Goal: Information Seeking & Learning: Learn about a topic

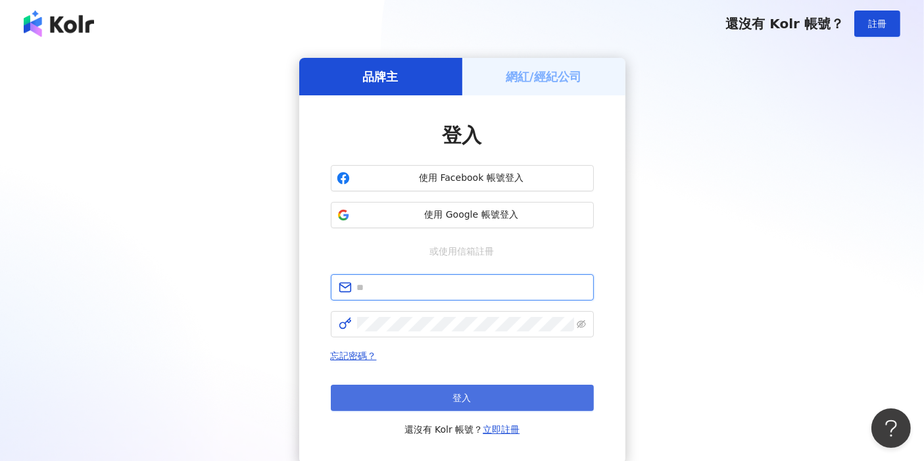
type input "**********"
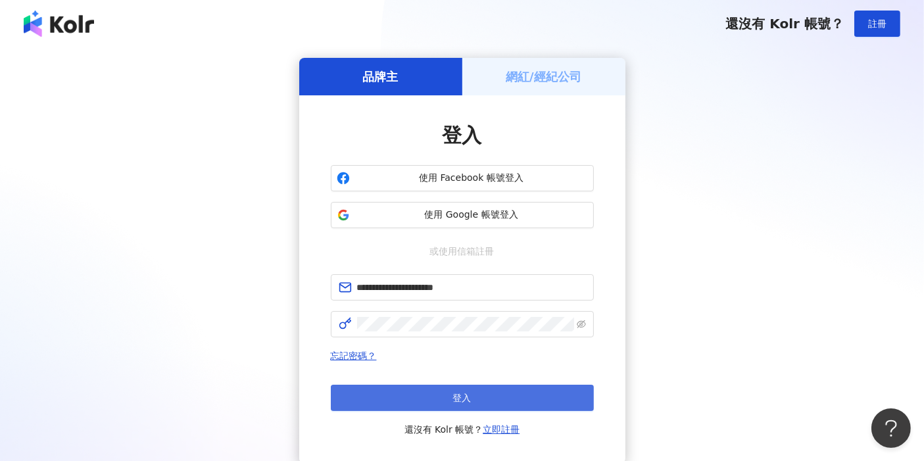
click at [455, 397] on span "登入" at bounding box center [462, 397] width 18 height 11
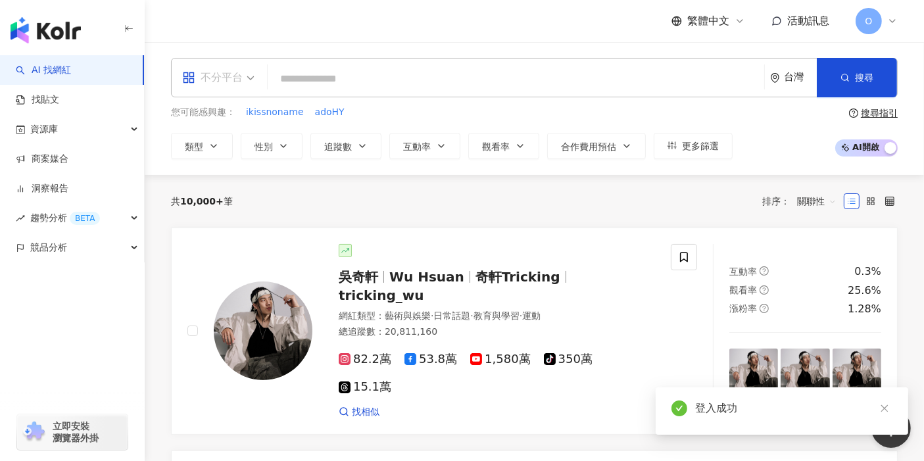
click at [221, 76] on div "不分平台" at bounding box center [212, 77] width 60 height 21
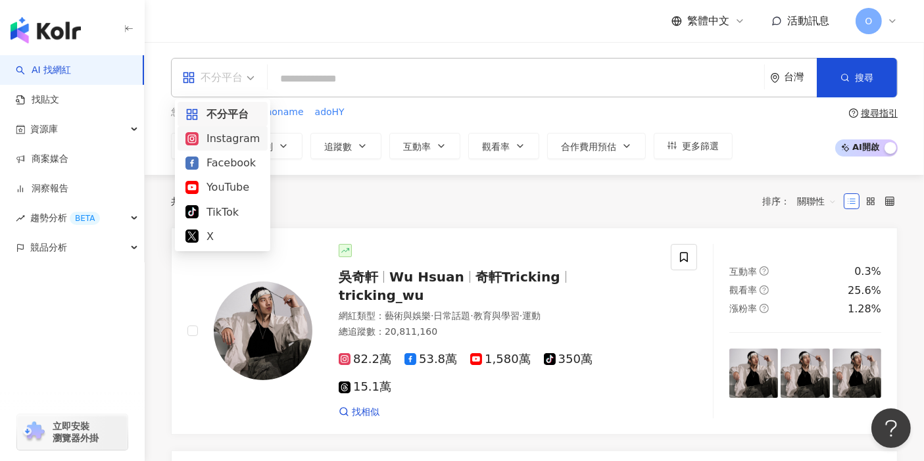
click at [223, 141] on div "Instagram" at bounding box center [222, 138] width 74 height 16
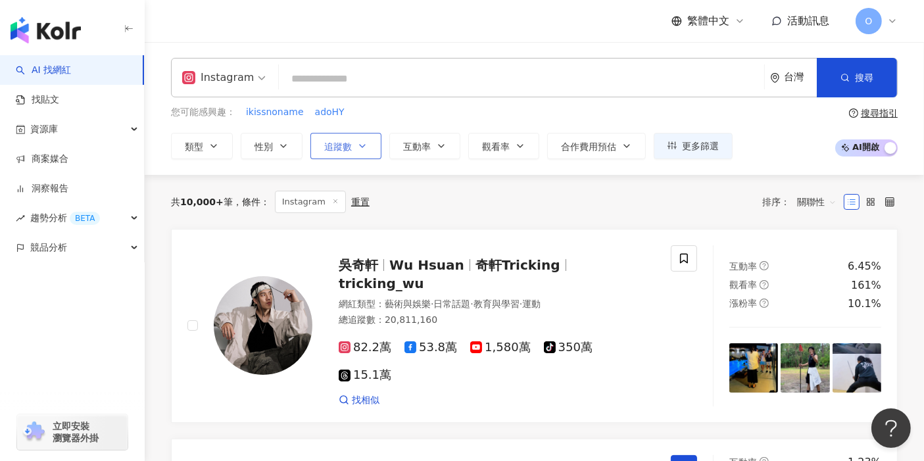
click at [327, 147] on span "追蹤數" at bounding box center [338, 146] width 28 height 11
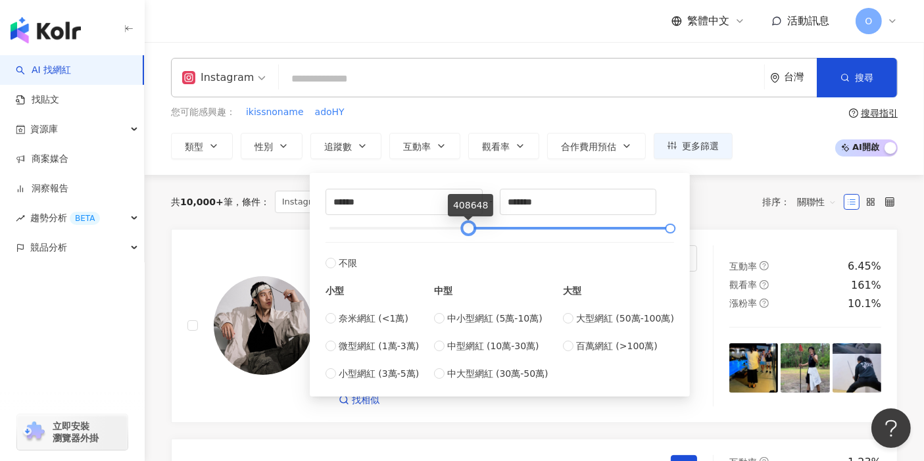
type input "******"
drag, startPoint x: 327, startPoint y: 230, endPoint x: 463, endPoint y: 228, distance: 136.1
click at [463, 228] on div at bounding box center [464, 228] width 7 height 7
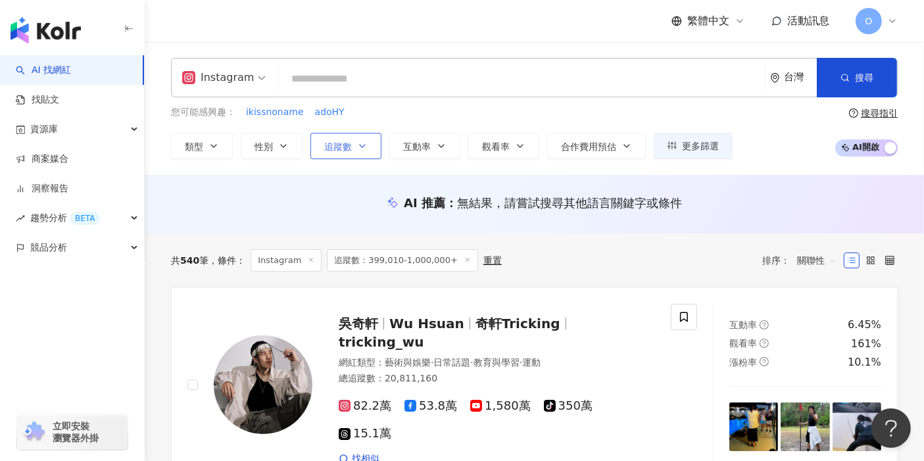
click at [365, 147] on icon "button" at bounding box center [362, 146] width 11 height 11
click at [357, 150] on icon "button" at bounding box center [362, 146] width 11 height 11
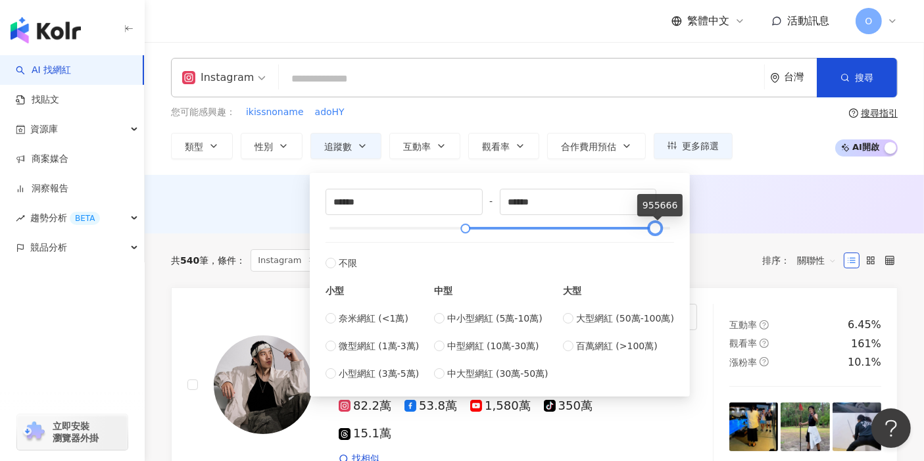
type input "******"
drag, startPoint x: 668, startPoint y: 231, endPoint x: 649, endPoint y: 231, distance: 18.4
click at [649, 231] on div at bounding box center [651, 228] width 7 height 7
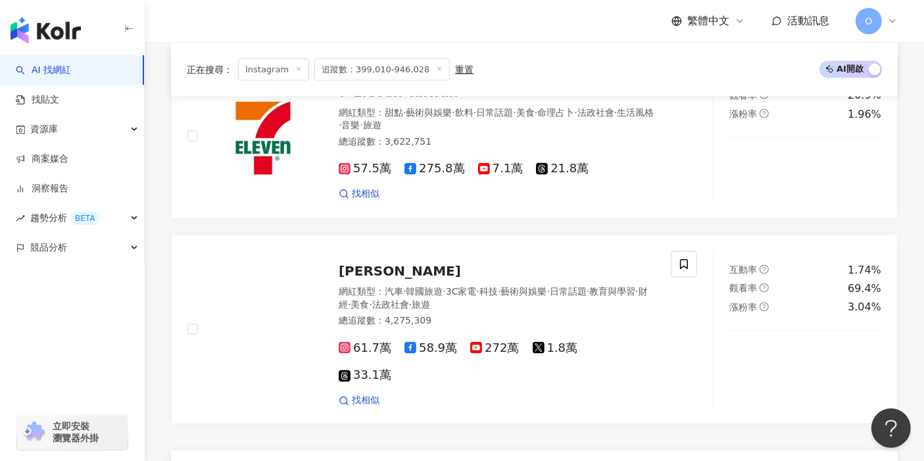
scroll to position [2264, 0]
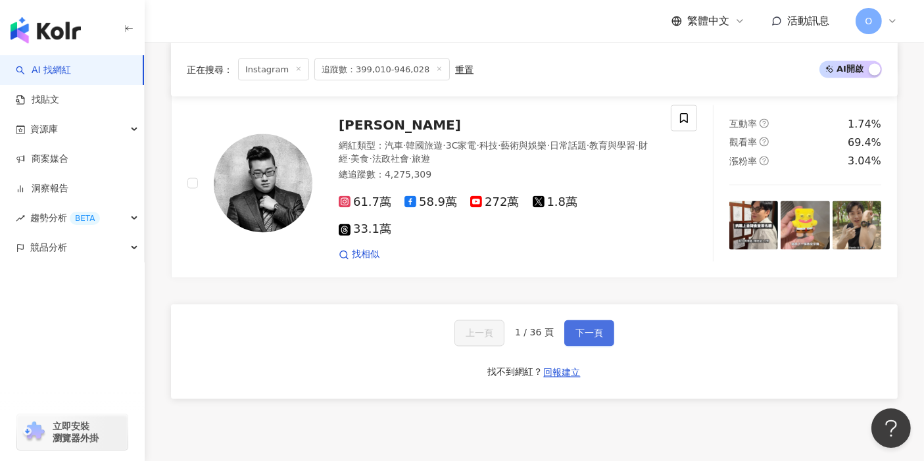
click at [582, 328] on span "下一頁" at bounding box center [589, 333] width 28 height 11
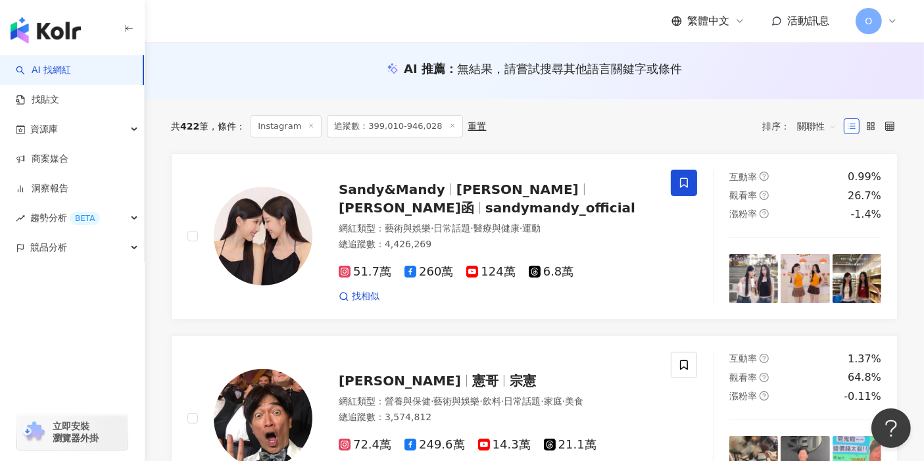
scroll to position [103, 0]
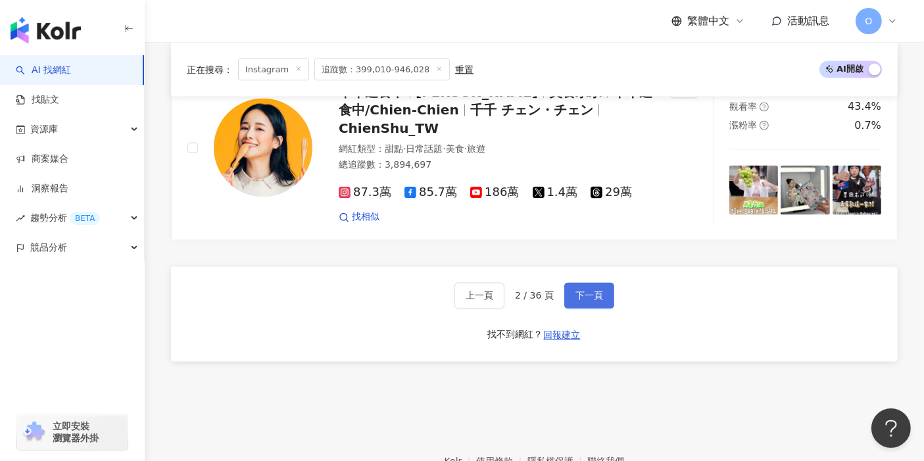
click at [584, 291] on span "下一頁" at bounding box center [589, 296] width 28 height 11
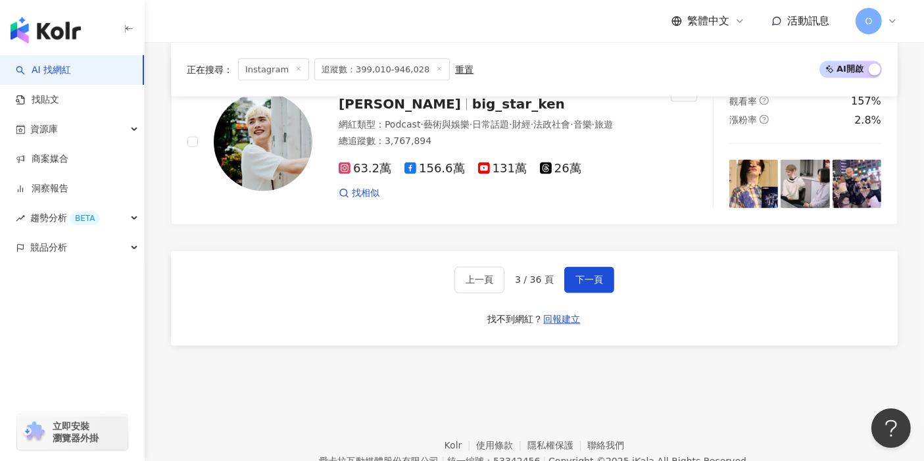
scroll to position [2304, 0]
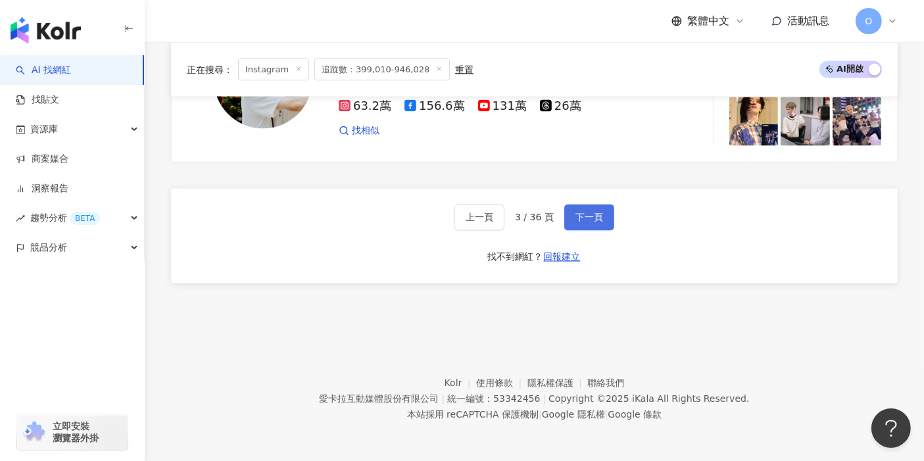
click at [605, 226] on button "下一頁" at bounding box center [589, 217] width 50 height 26
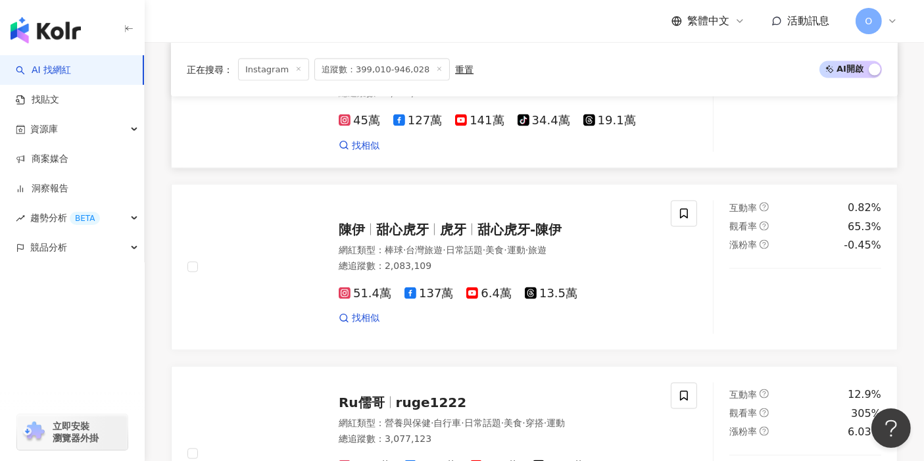
scroll to position [2001, 0]
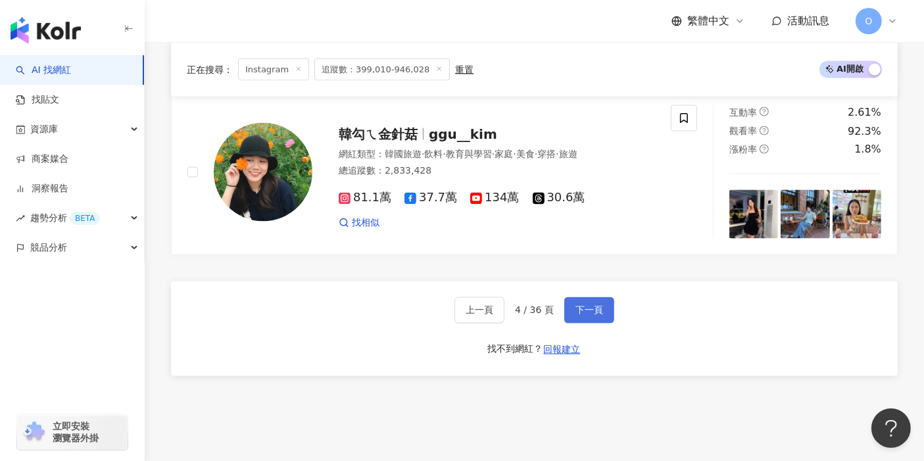
click at [601, 297] on button "下一頁" at bounding box center [589, 310] width 50 height 26
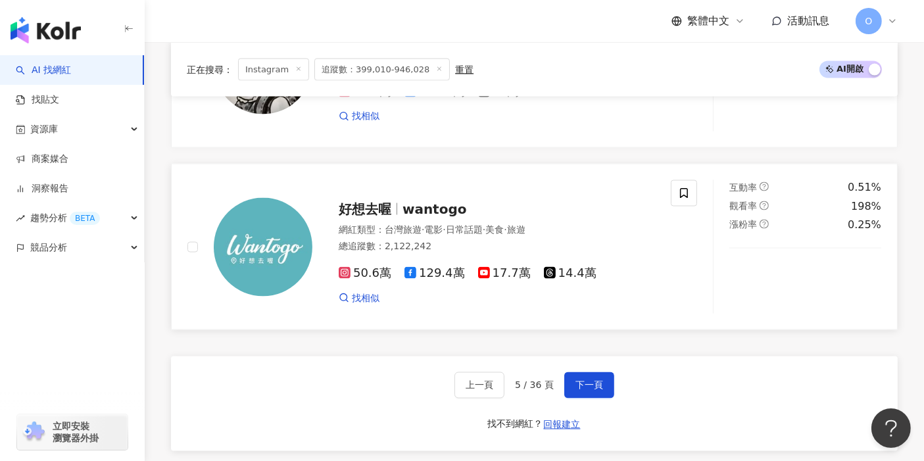
scroll to position [2138, 0]
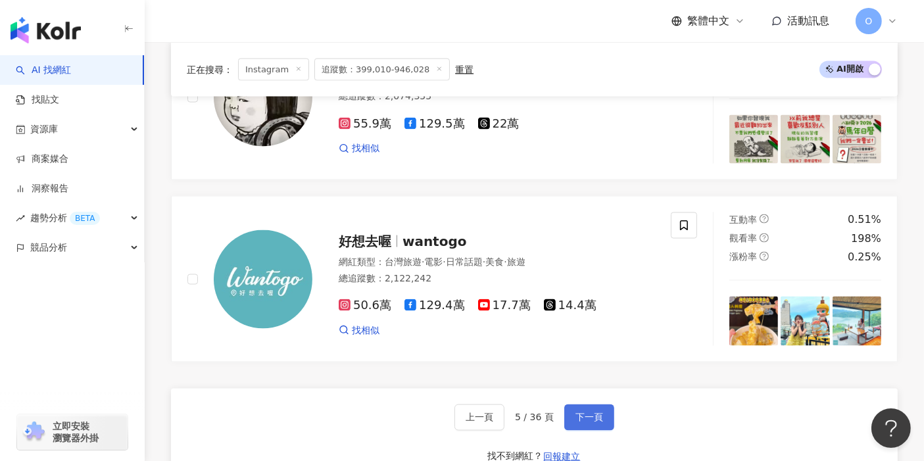
click at [592, 412] on span "下一頁" at bounding box center [589, 417] width 28 height 11
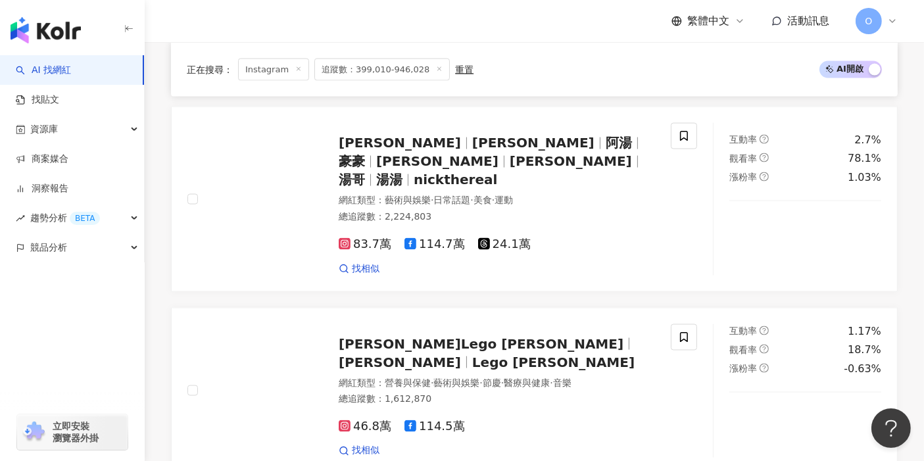
scroll to position [2191, 0]
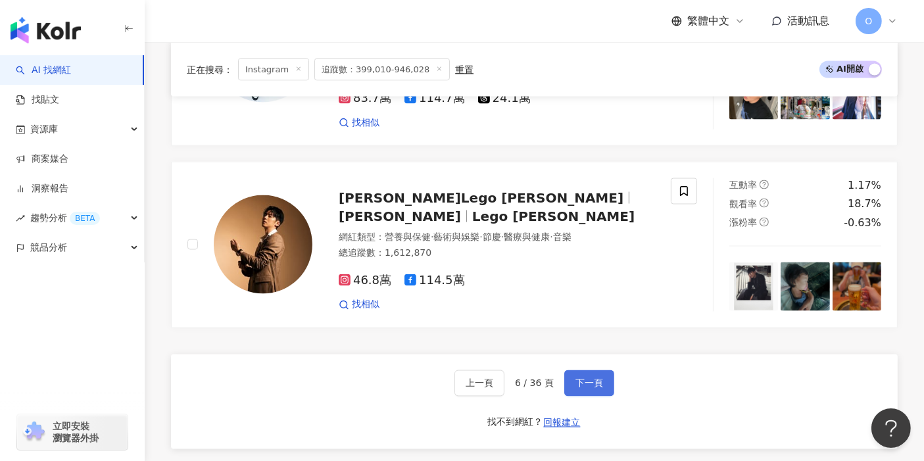
click at [594, 370] on button "下一頁" at bounding box center [589, 383] width 50 height 26
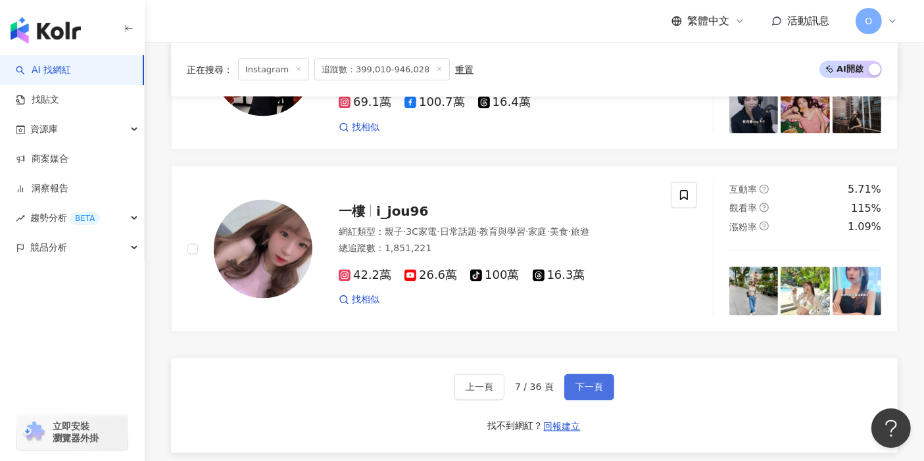
click at [571, 374] on button "下一頁" at bounding box center [589, 387] width 50 height 26
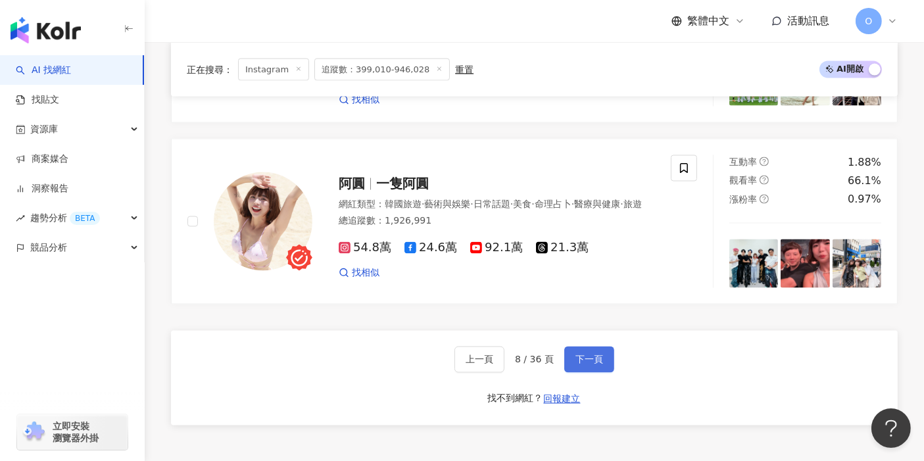
click at [580, 354] on span "下一頁" at bounding box center [589, 359] width 28 height 11
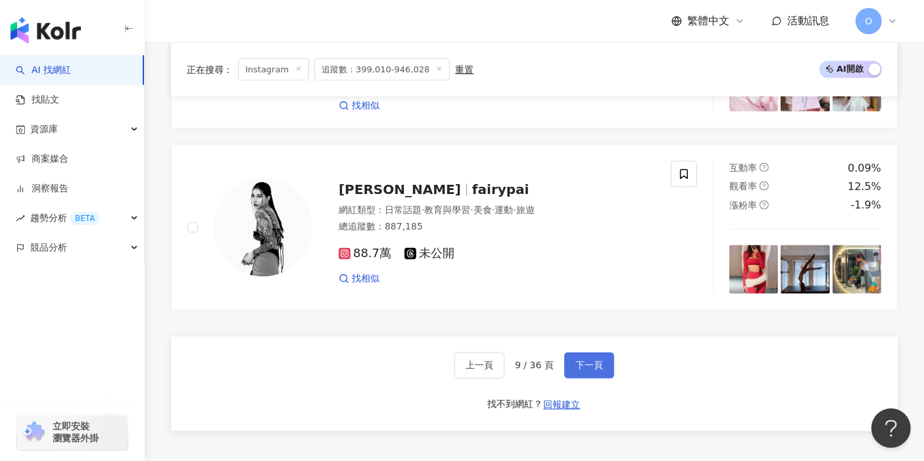
drag, startPoint x: 581, startPoint y: 324, endPoint x: 582, endPoint y: 317, distance: 6.7
click at [581, 360] on span "下一頁" at bounding box center [589, 365] width 28 height 11
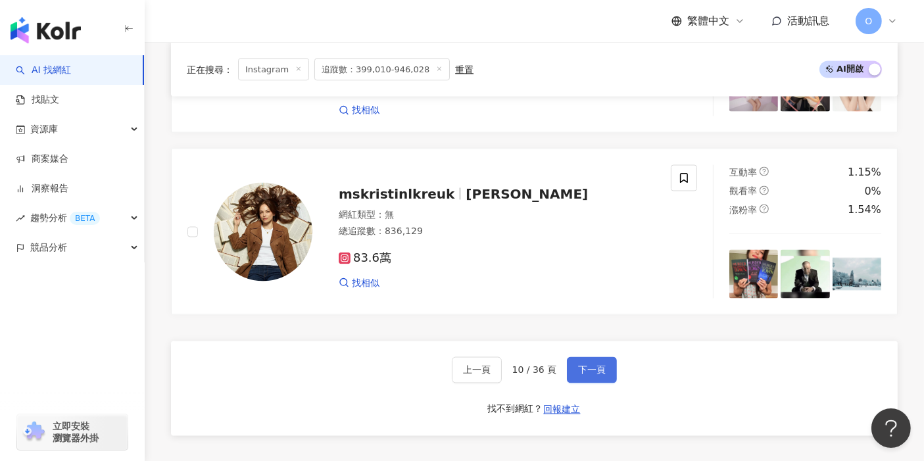
click at [590, 365] on span "下一頁" at bounding box center [592, 370] width 28 height 11
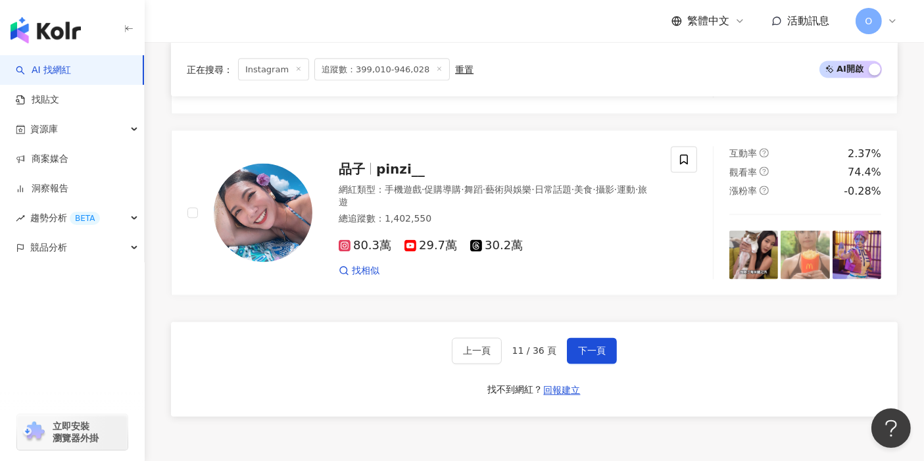
scroll to position [2149, 0]
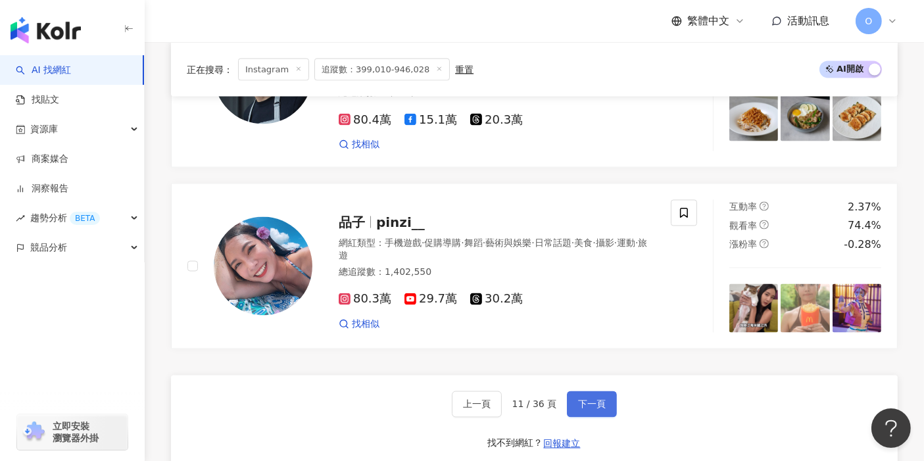
click at [594, 399] on span "下一頁" at bounding box center [592, 404] width 28 height 11
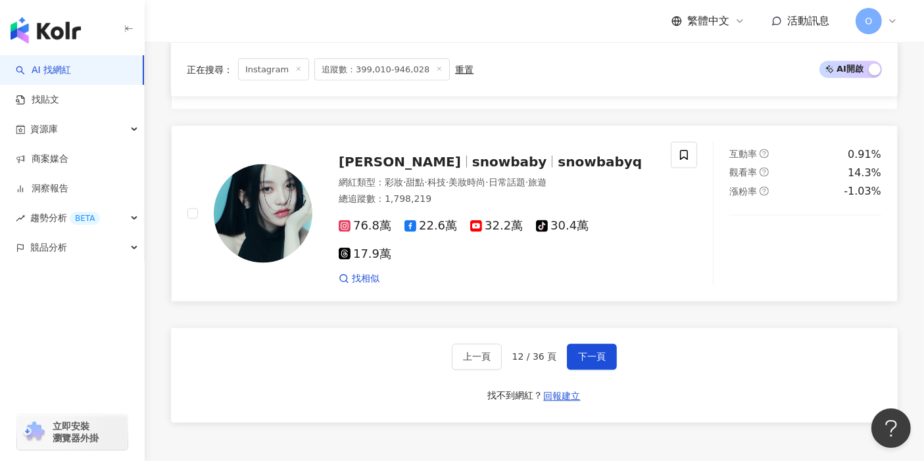
scroll to position [2162, 0]
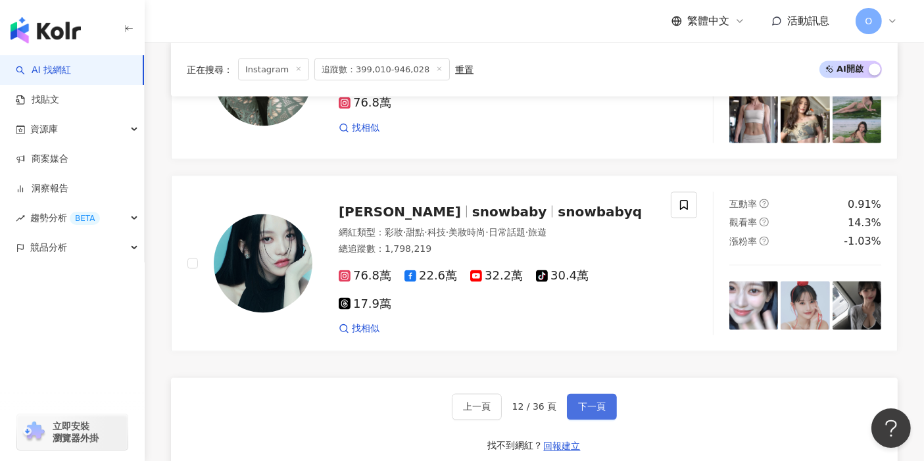
click at [592, 402] on span "下一頁" at bounding box center [592, 407] width 28 height 11
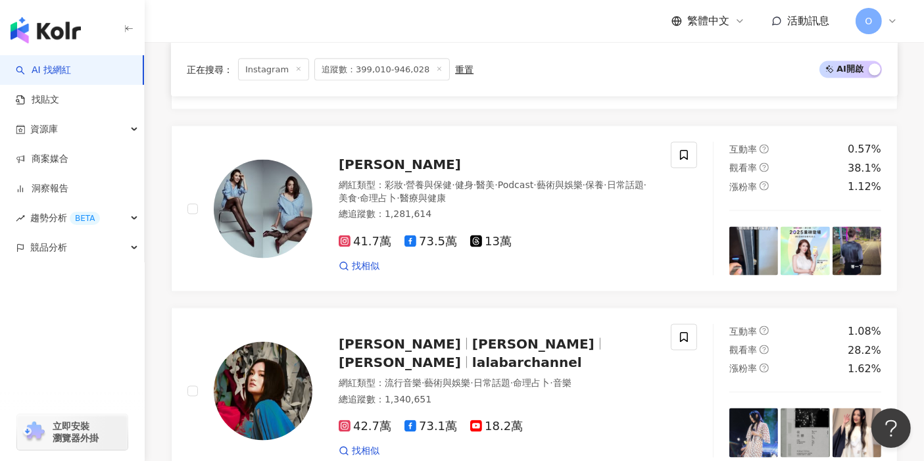
scroll to position [2264, 0]
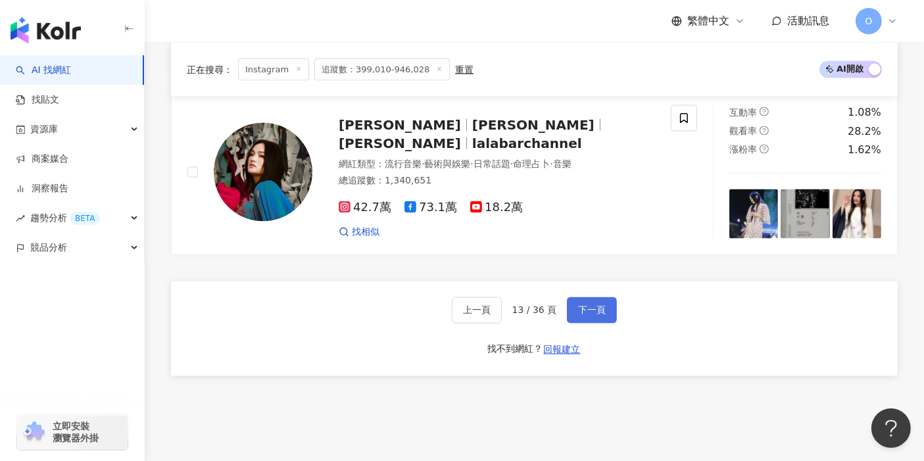
click at [591, 297] on button "下一頁" at bounding box center [592, 310] width 50 height 26
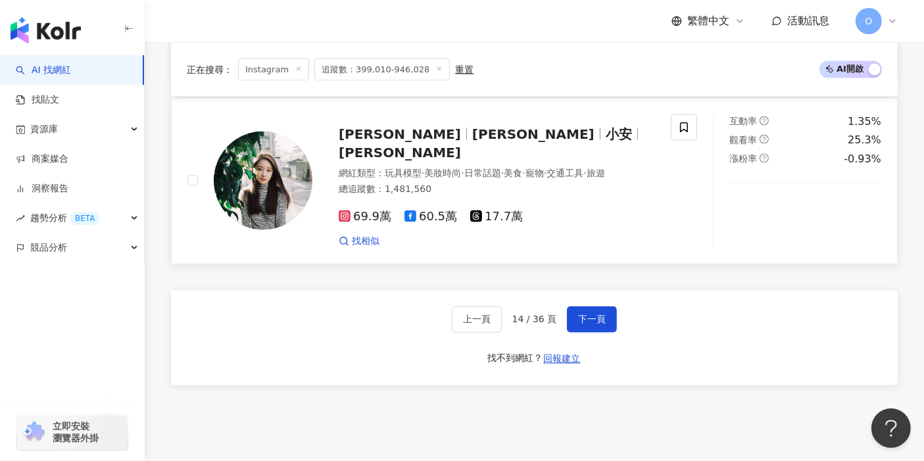
scroll to position [2118, 0]
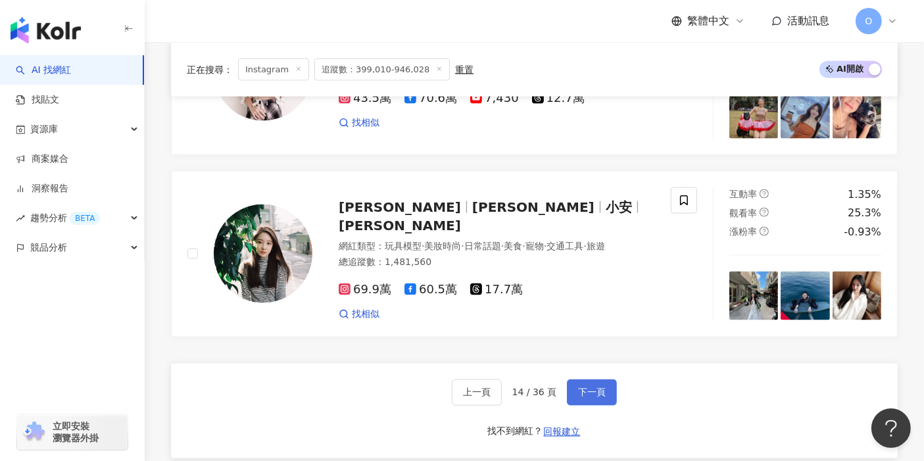
click at [608, 379] on button "下一頁" at bounding box center [592, 392] width 50 height 26
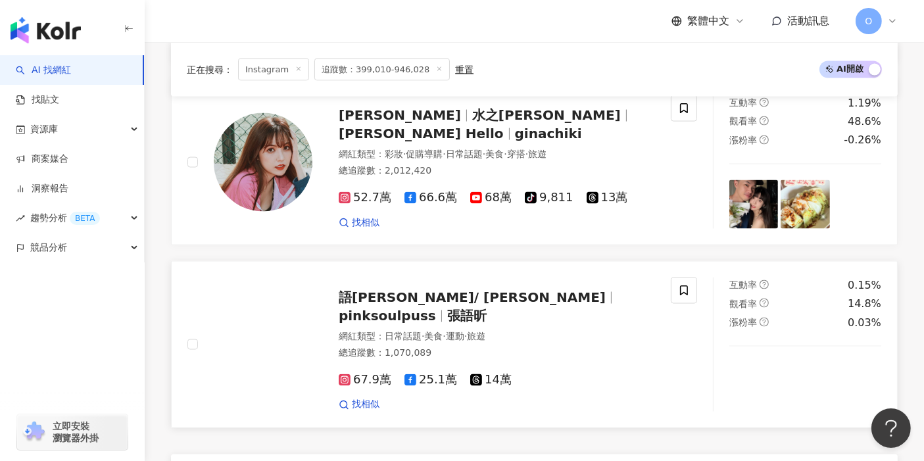
scroll to position [2152, 0]
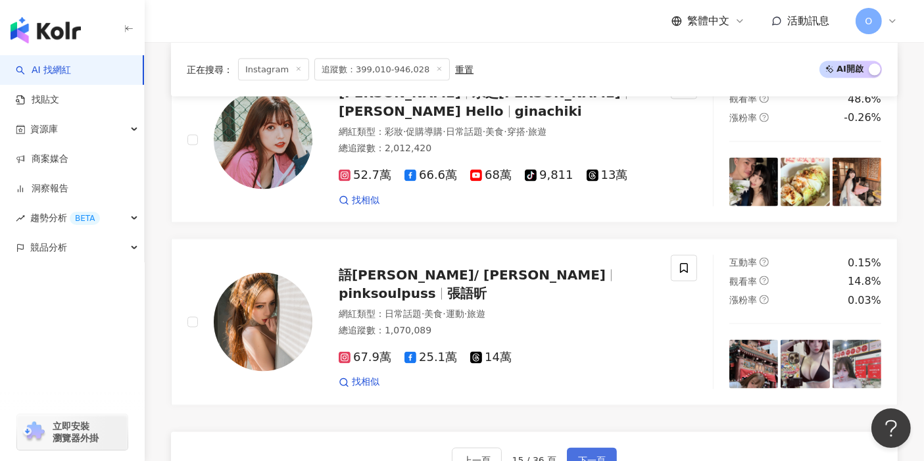
click at [585, 456] on span "下一頁" at bounding box center [592, 461] width 28 height 11
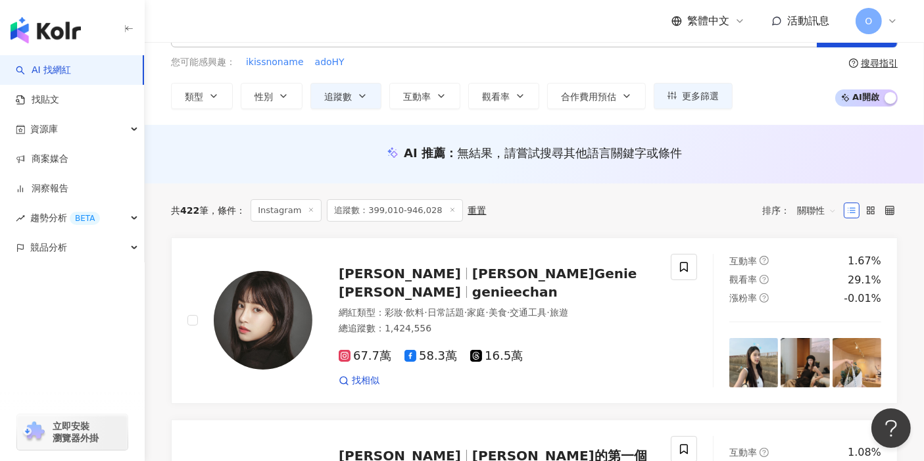
scroll to position [219, 0]
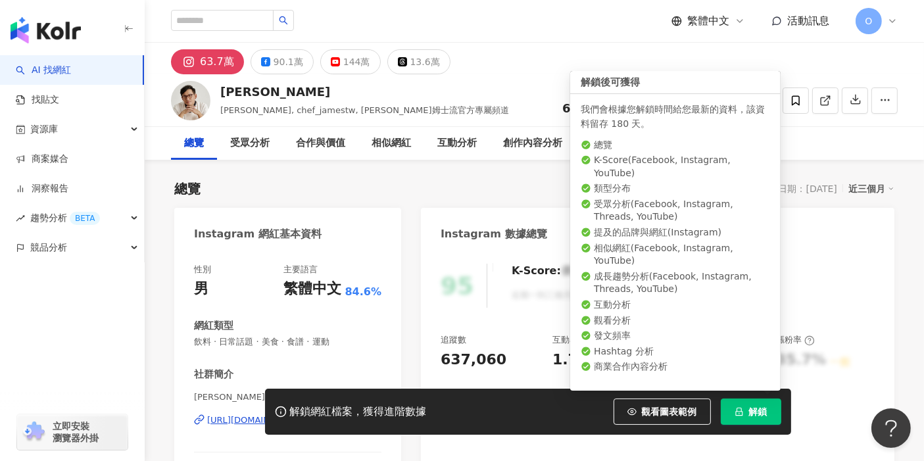
click at [767, 408] on button "解鎖" at bounding box center [750, 411] width 60 height 26
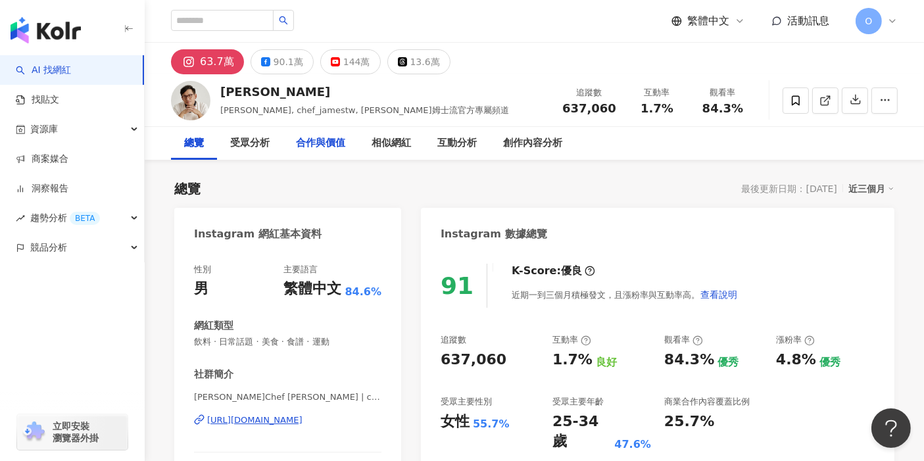
click at [302, 144] on div "合作與價值" at bounding box center [320, 143] width 49 height 16
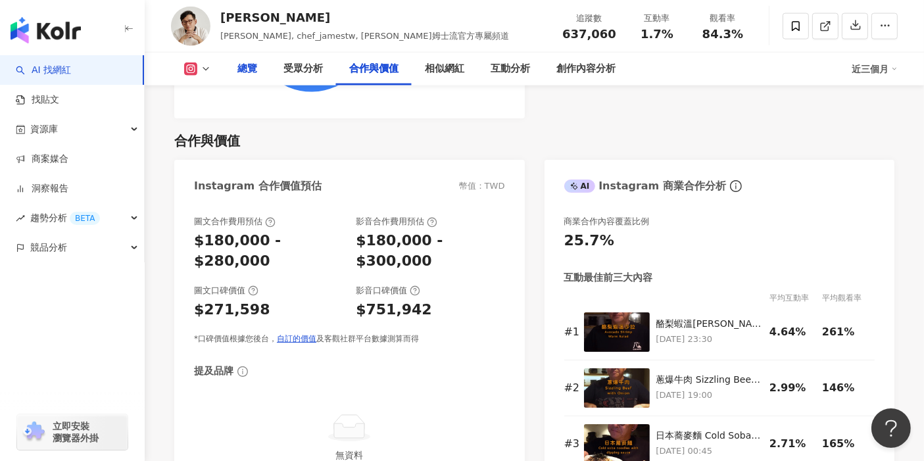
click at [245, 70] on div "總覽" at bounding box center [247, 69] width 20 height 16
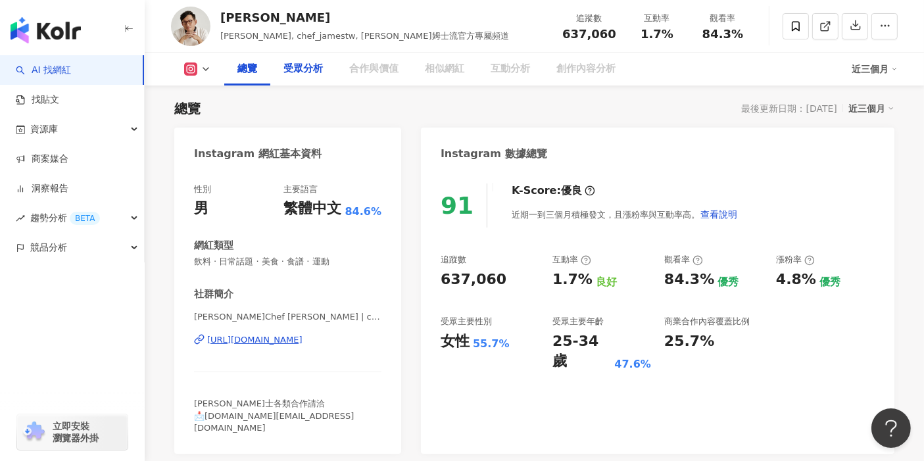
click at [298, 70] on div "受眾分析" at bounding box center [302, 69] width 39 height 16
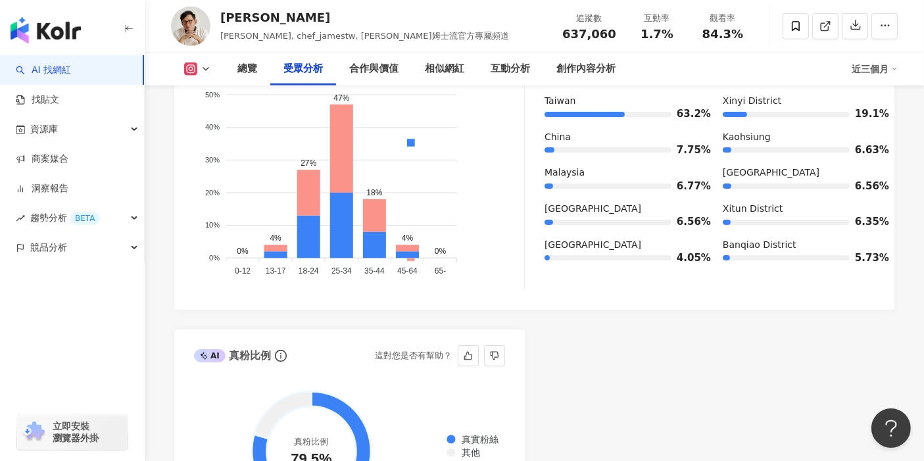
scroll to position [1171, 0]
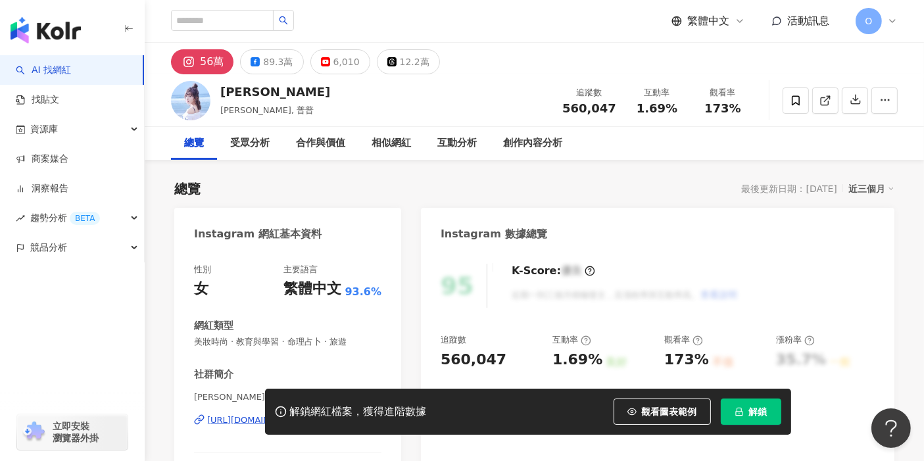
click at [200, 55] on div "56萬" at bounding box center [212, 62] width 24 height 18
click at [200, 59] on div "56萬" at bounding box center [212, 62] width 24 height 18
drag, startPoint x: 220, startPoint y: 97, endPoint x: 269, endPoint y: 95, distance: 49.3
click at [269, 95] on div "簡廷芮 Dewi Chien, 普普 追蹤數 560,047 互動率 1.69% 觀看率 173%" at bounding box center [534, 100] width 779 height 52
copy div "簡廷芮"
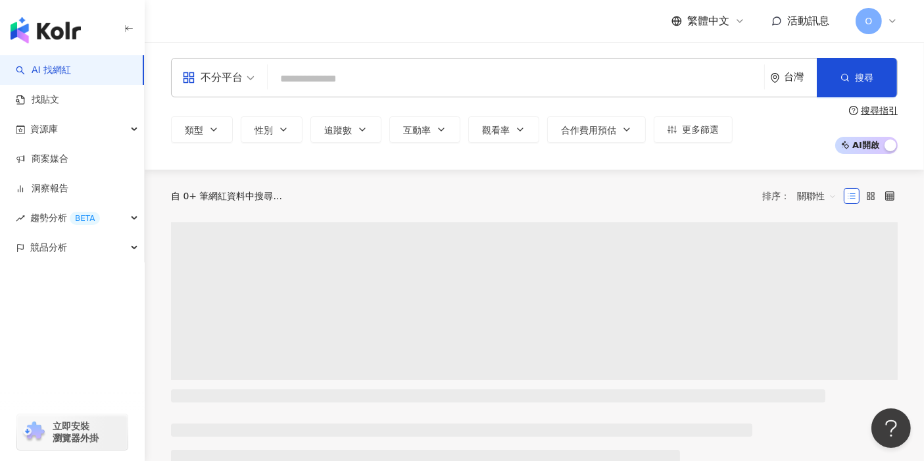
click at [391, 73] on input "search" at bounding box center [516, 78] width 486 height 25
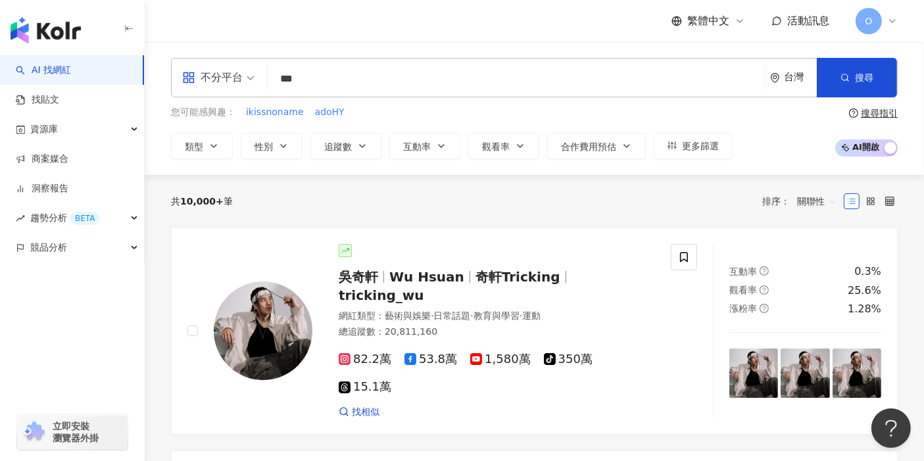
type input "***"
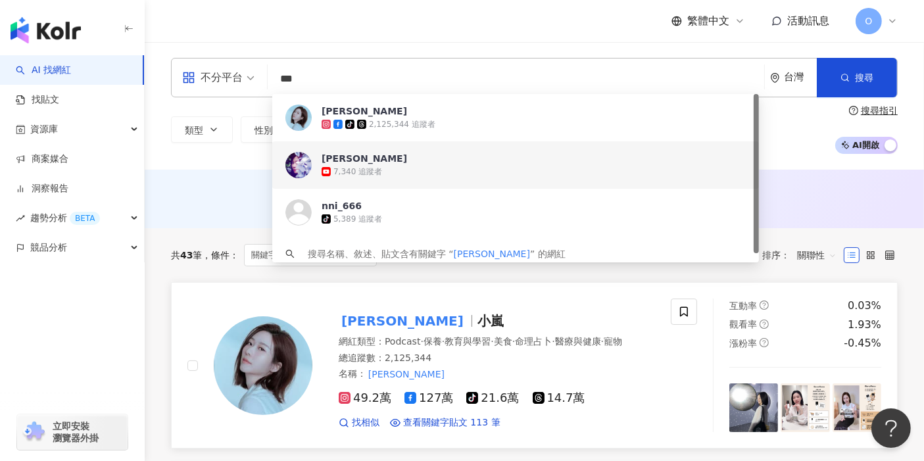
scroll to position [73, 0]
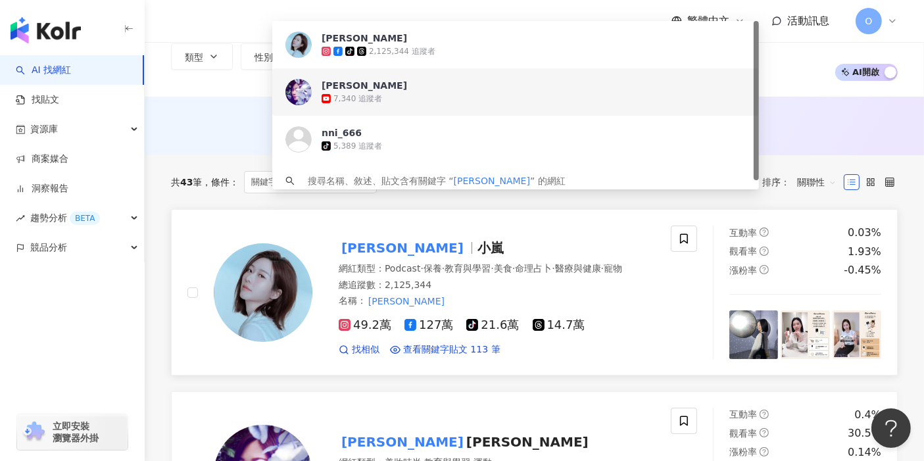
click at [361, 245] on mark "張景嵐" at bounding box center [403, 247] width 128 height 21
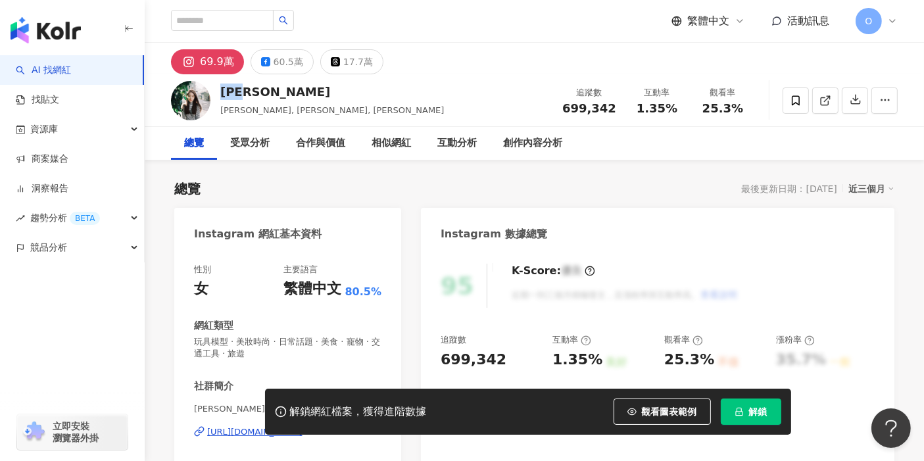
drag, startPoint x: 261, startPoint y: 91, endPoint x: 220, endPoint y: 91, distance: 41.4
click at [220, 91] on div "[PERSON_NAME]" at bounding box center [332, 91] width 224 height 16
copy div "[PERSON_NAME]"
